Goal: Task Accomplishment & Management: Use online tool/utility

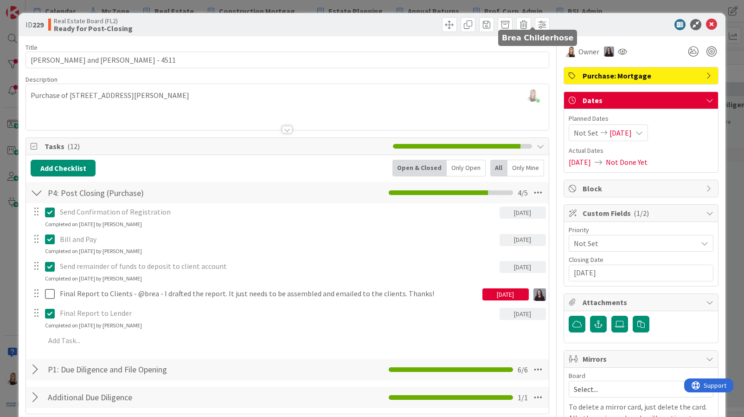
scroll to position [273, 0]
click at [707, 23] on icon at bounding box center [711, 24] width 11 height 11
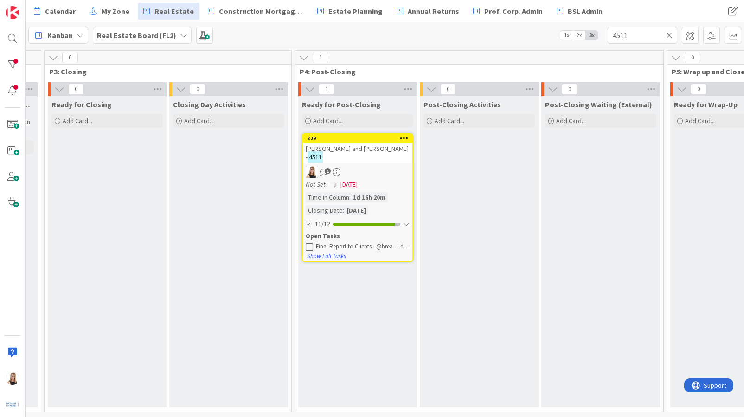
click at [672, 35] on icon at bounding box center [669, 35] width 6 height 8
click at [645, 38] on input "text" at bounding box center [643, 35] width 70 height 17
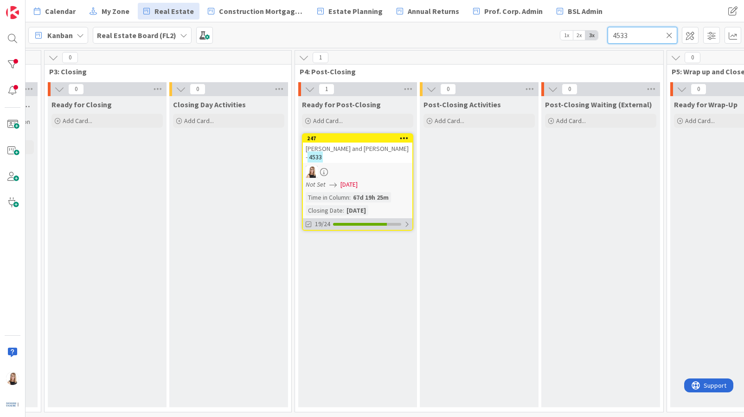
type input "4533"
click at [347, 224] on div at bounding box center [360, 224] width 54 height 3
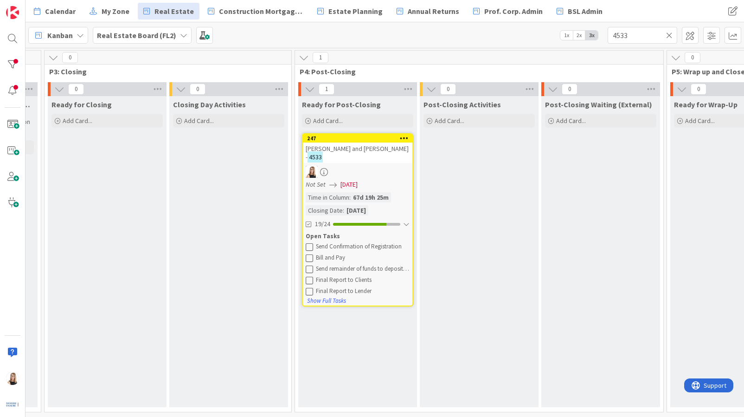
click at [310, 244] on icon at bounding box center [309, 246] width 7 height 7
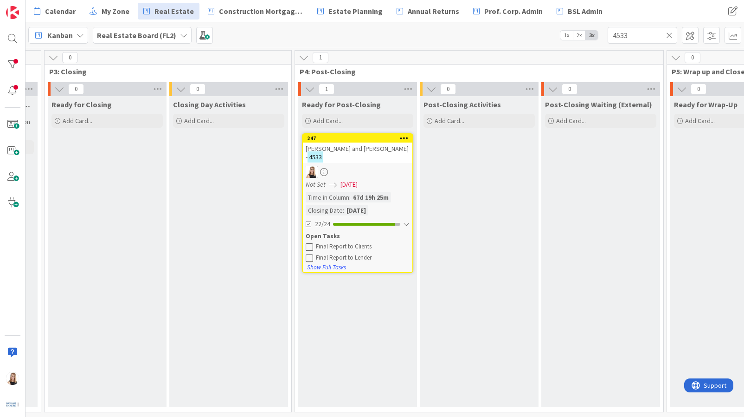
click at [310, 244] on icon at bounding box center [309, 246] width 7 height 7
click at [310, 245] on icon at bounding box center [309, 246] width 7 height 7
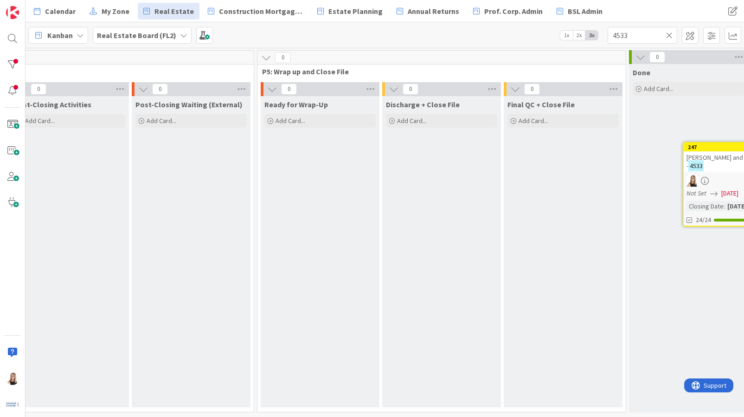
scroll to position [0, 2181]
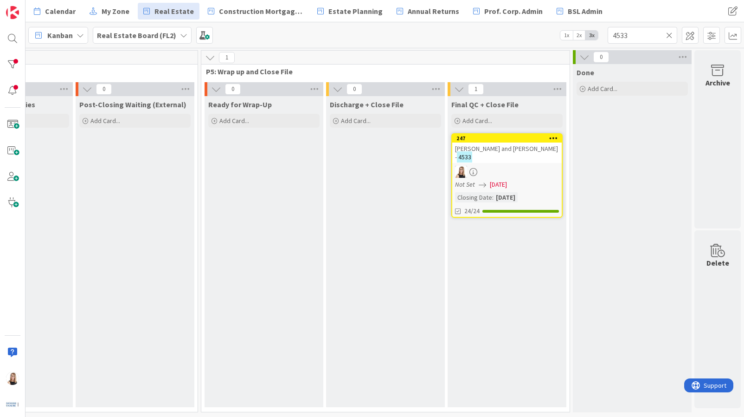
click at [669, 36] on icon at bounding box center [669, 35] width 6 height 8
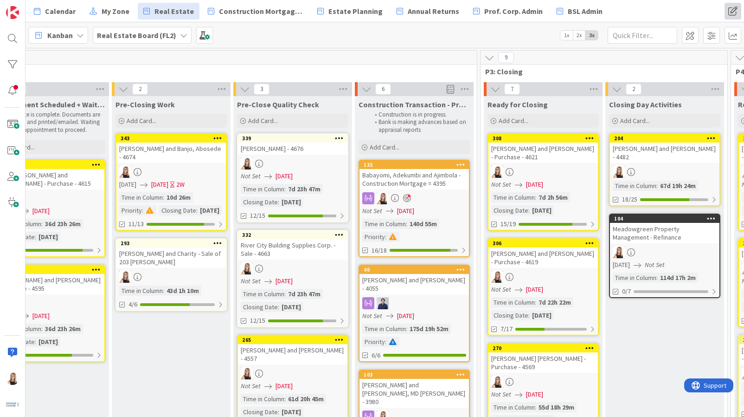
scroll to position [0, 1273]
click at [331, 217] on div at bounding box center [302, 215] width 68 height 3
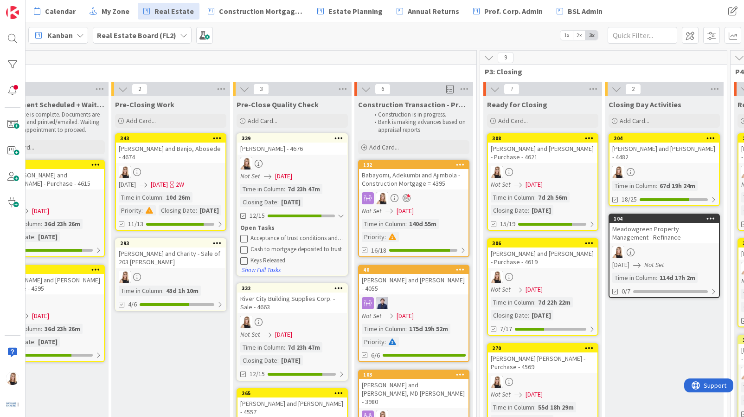
click at [247, 239] on button at bounding box center [244, 238] width 8 height 8
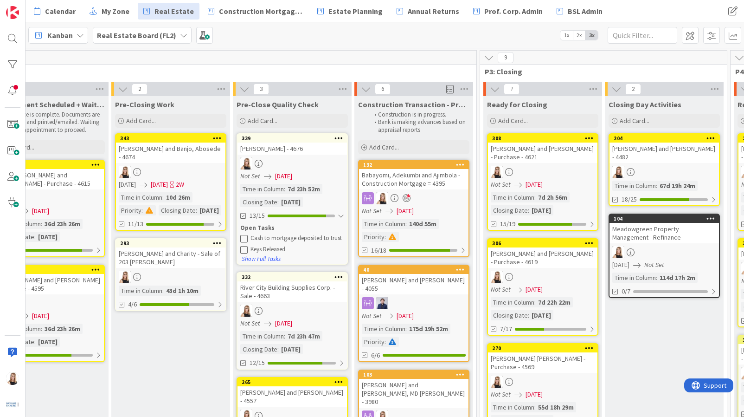
click at [246, 241] on icon at bounding box center [243, 237] width 7 height 7
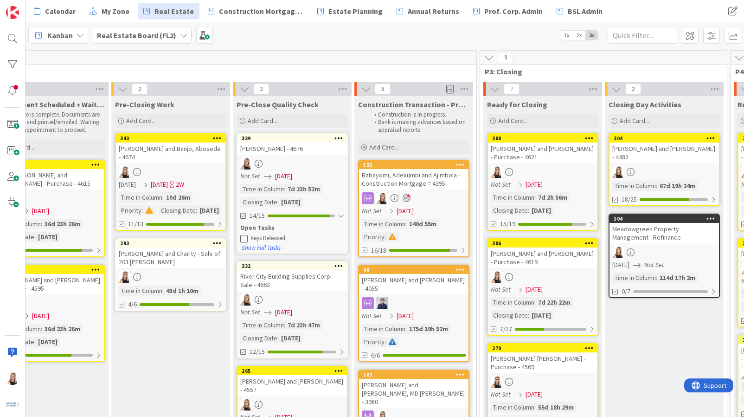
click at [246, 241] on icon at bounding box center [243, 237] width 7 height 7
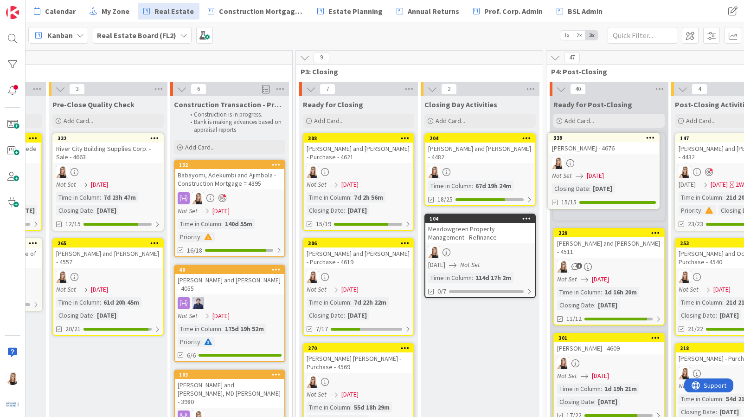
scroll to position [0, 1470]
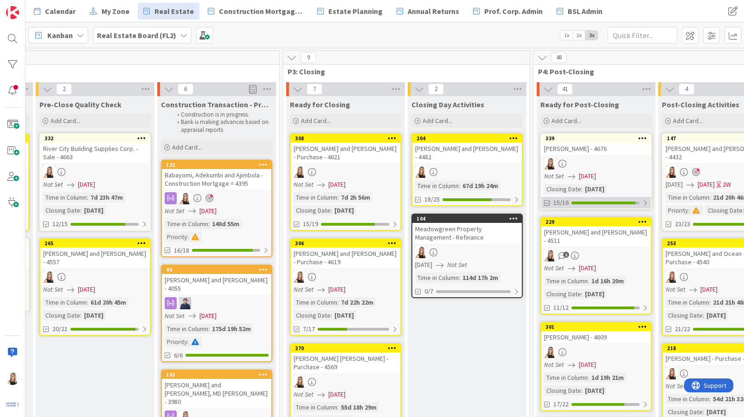
click at [605, 205] on div "15/16" at bounding box center [595, 203] width 109 height 12
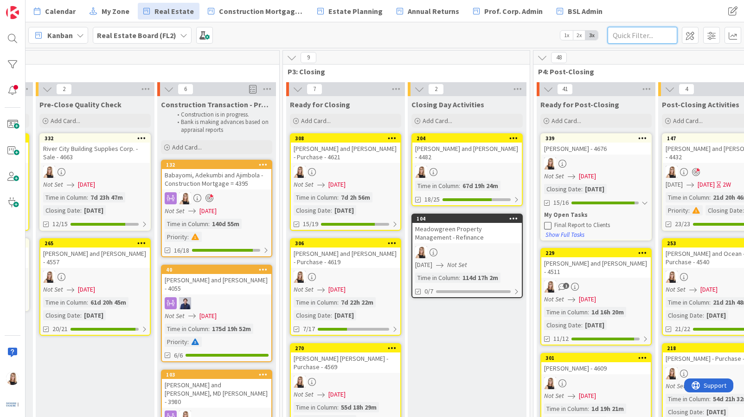
click at [634, 34] on input "text" at bounding box center [643, 35] width 70 height 17
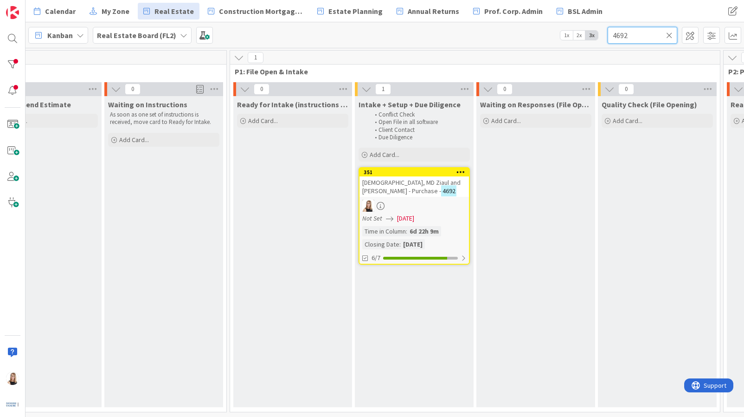
scroll to position [0, 376]
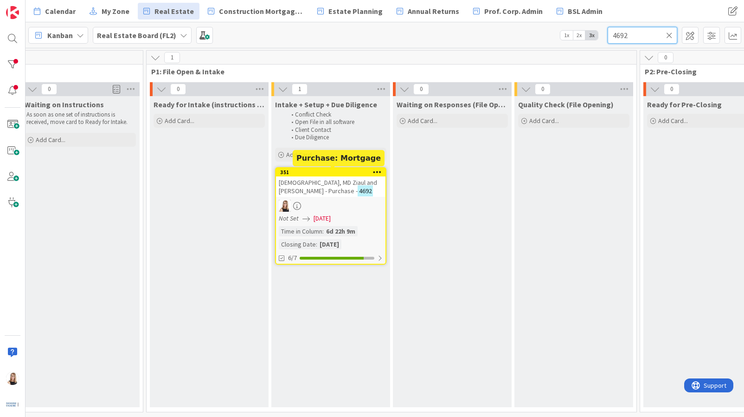
type input "4692"
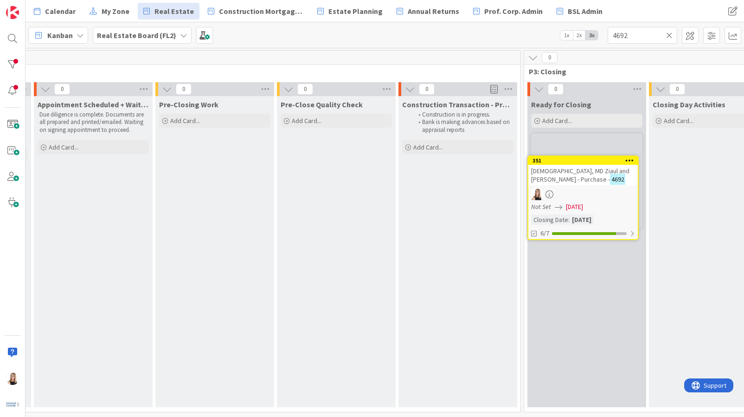
scroll to position [0, 1234]
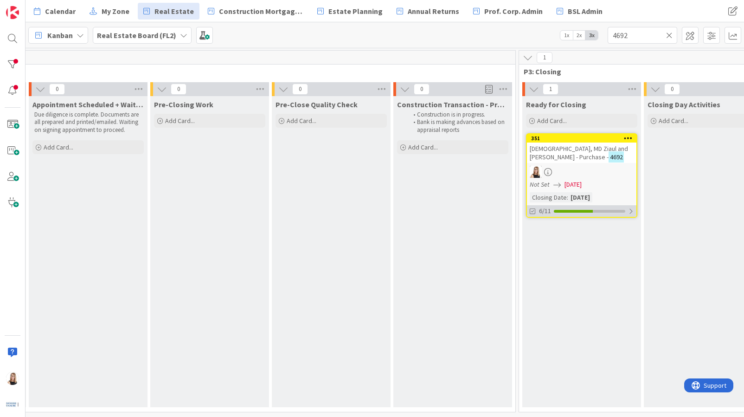
click at [569, 208] on div "6/11" at bounding box center [581, 211] width 109 height 12
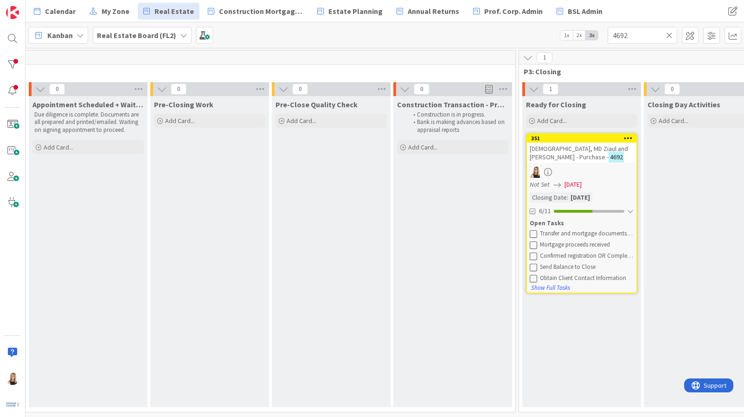
click at [533, 278] on icon at bounding box center [533, 277] width 7 height 7
click at [532, 235] on icon at bounding box center [533, 233] width 7 height 7
click at [670, 37] on icon at bounding box center [669, 35] width 6 height 8
